Goal: Task Accomplishment & Management: Use online tool/utility

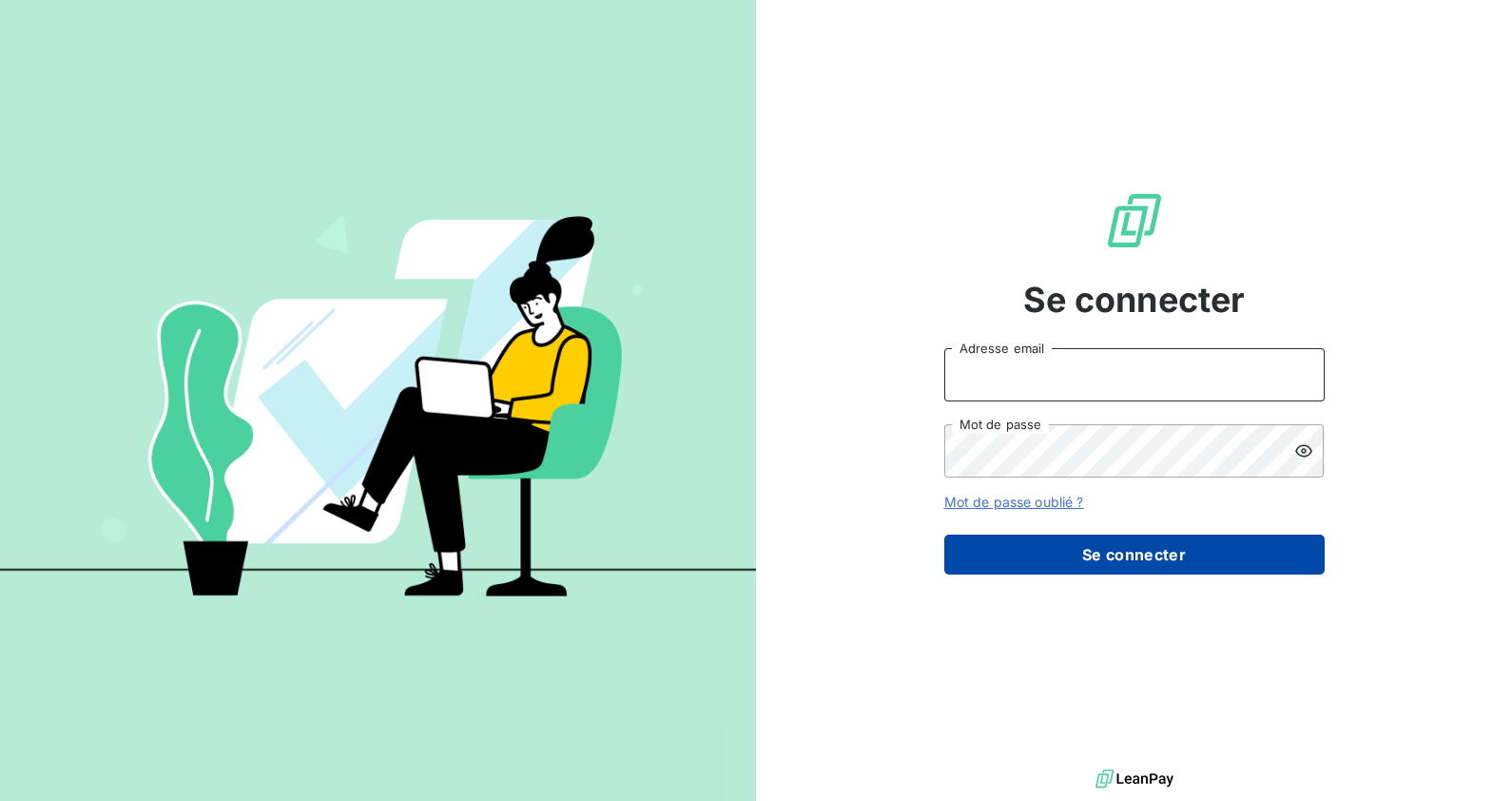
type input "justine.monsaingeon@dynseo.com"
click at [1133, 565] on button "Se connecter" at bounding box center [1134, 555] width 380 height 40
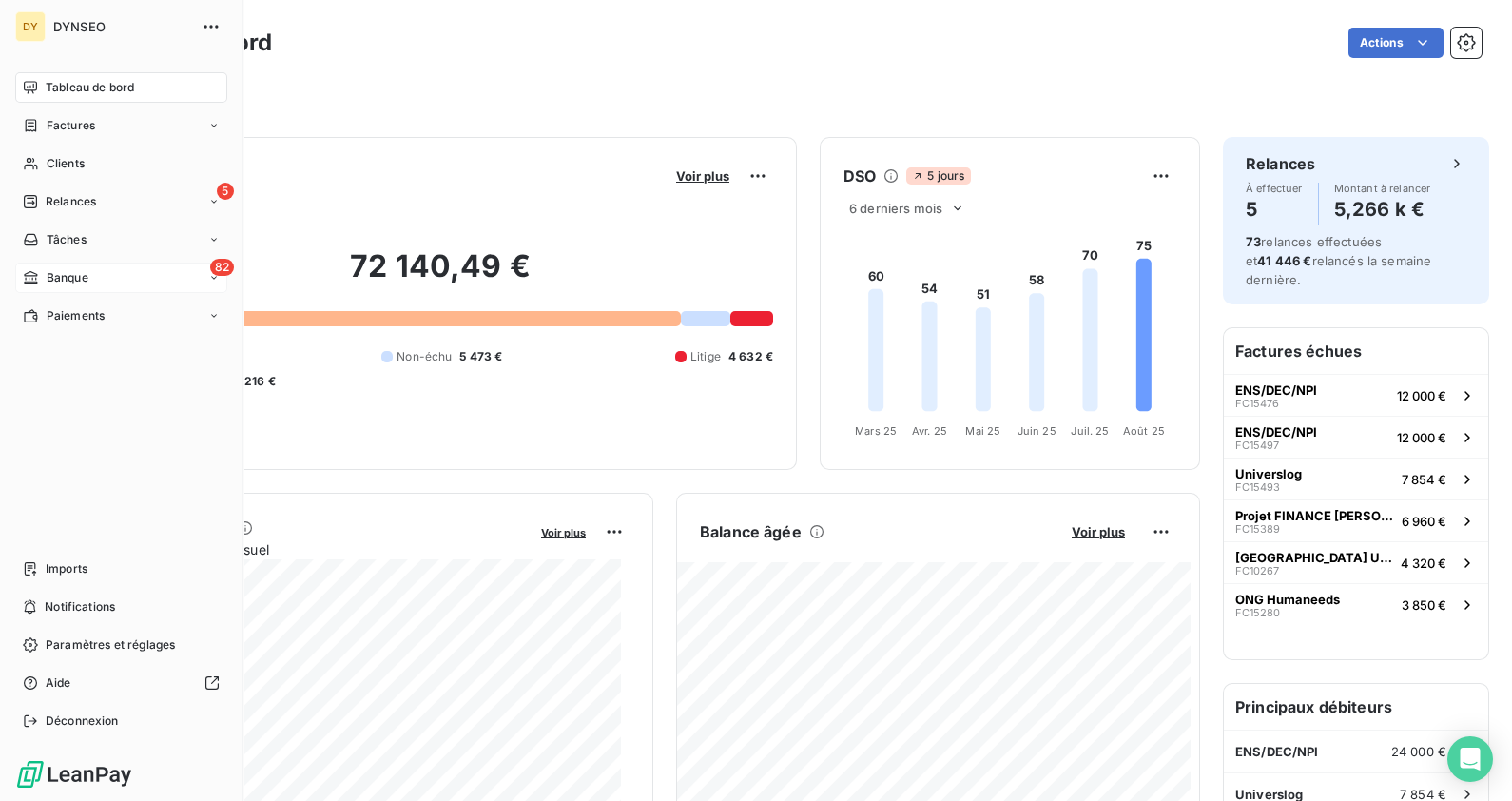
click at [71, 272] on span "Banque" at bounding box center [68, 278] width 42 height 17
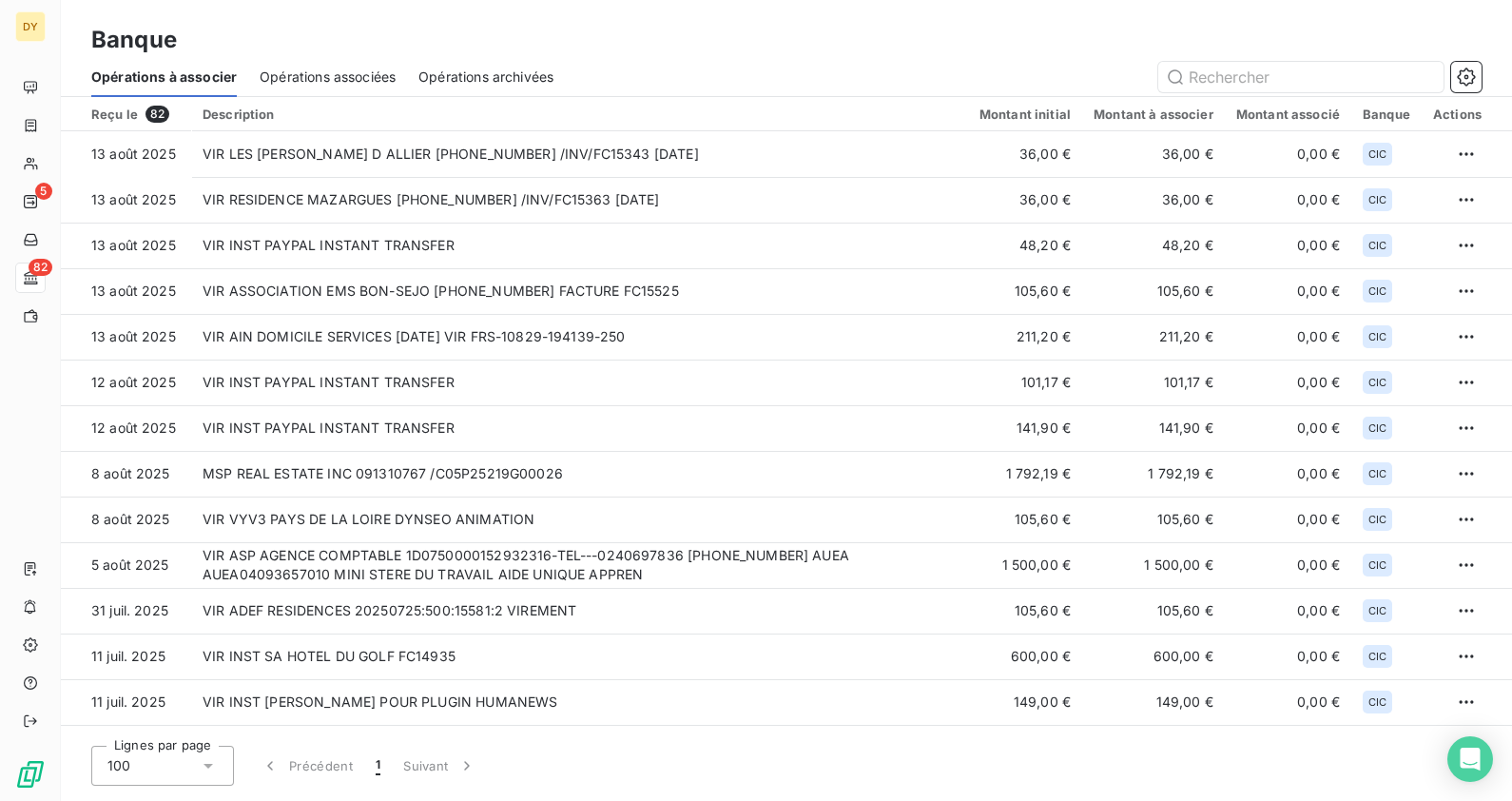
click at [290, 71] on span "Opérations associées" at bounding box center [328, 77] width 136 height 19
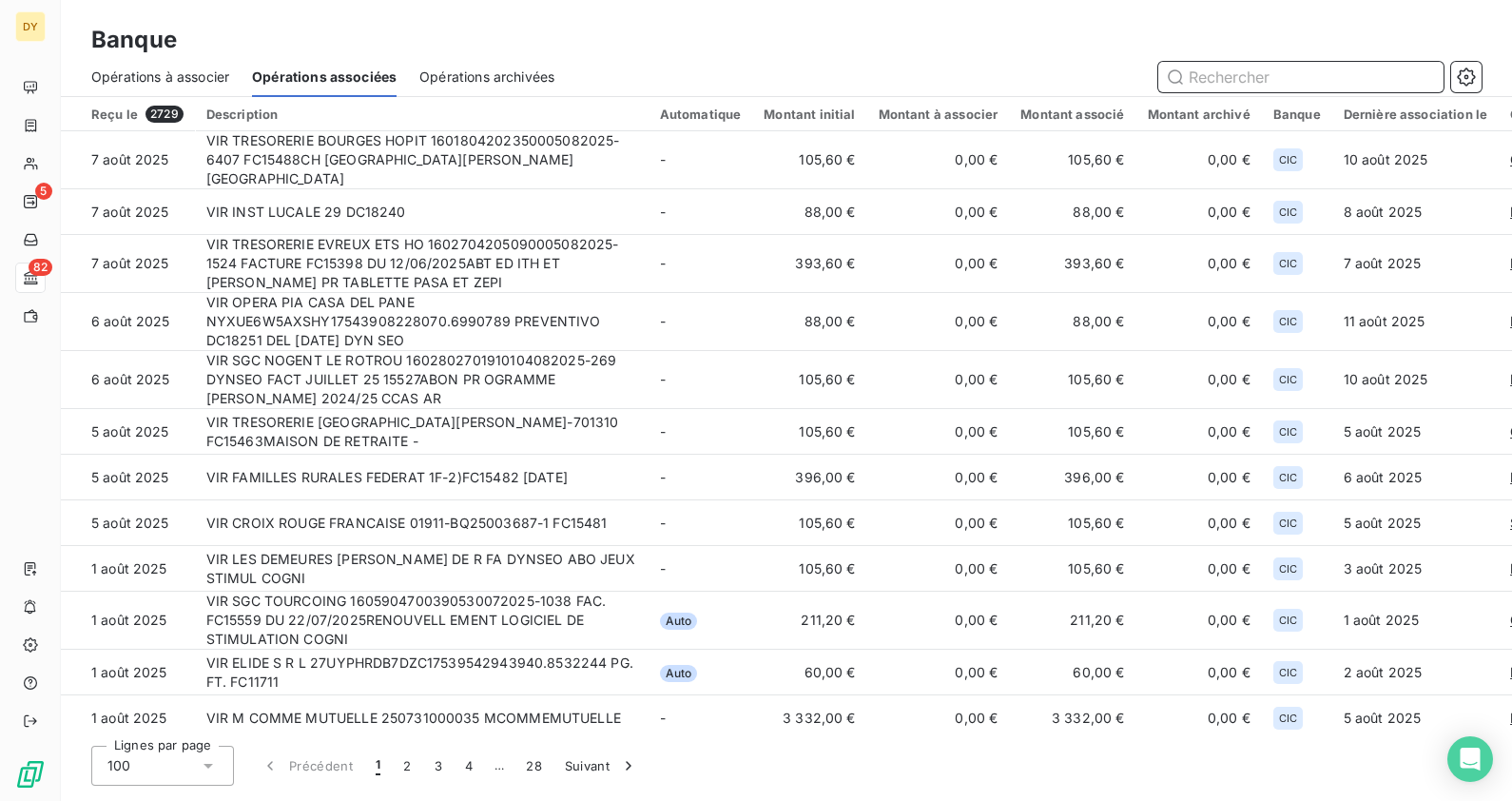
click at [204, 68] on span "Opérations à associer" at bounding box center [160, 77] width 138 height 19
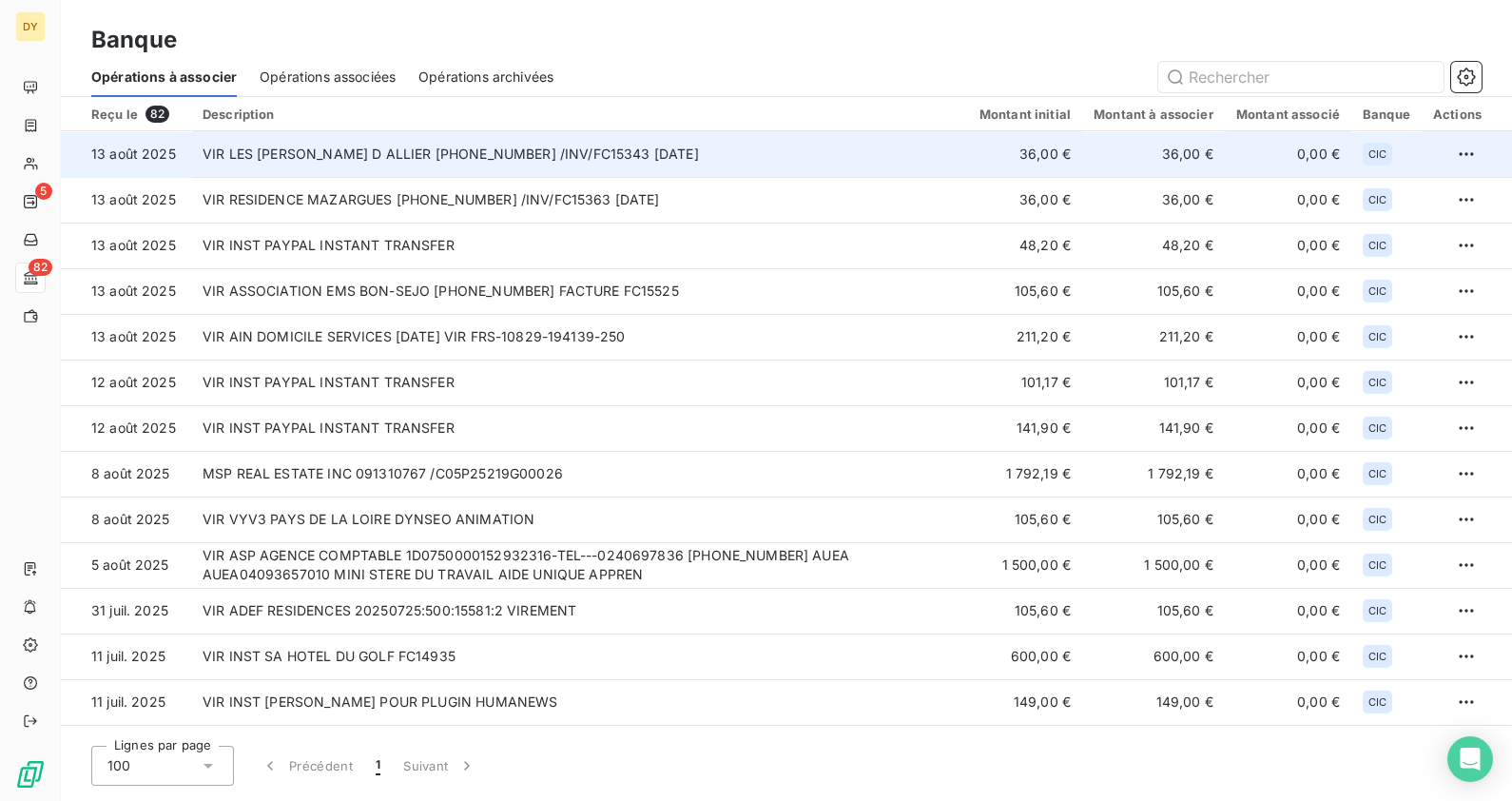
click at [468, 157] on td "VIR LES [PERSON_NAME] D ALLIER [PHONE_NUMBER] /INV/FC15343 [DATE]" at bounding box center [579, 154] width 777 height 46
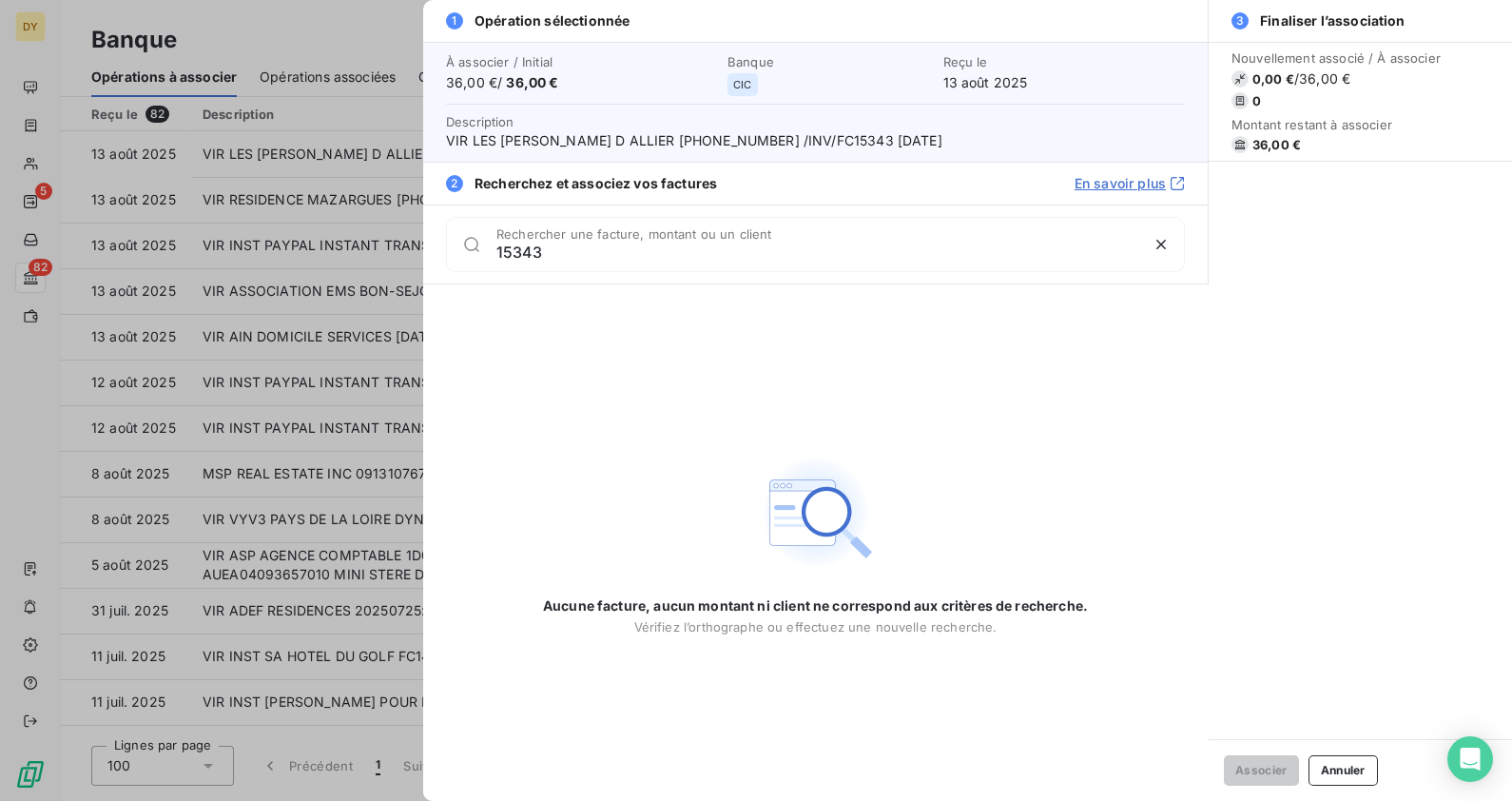
type input "15343"
